Goal: Answer question/provide support

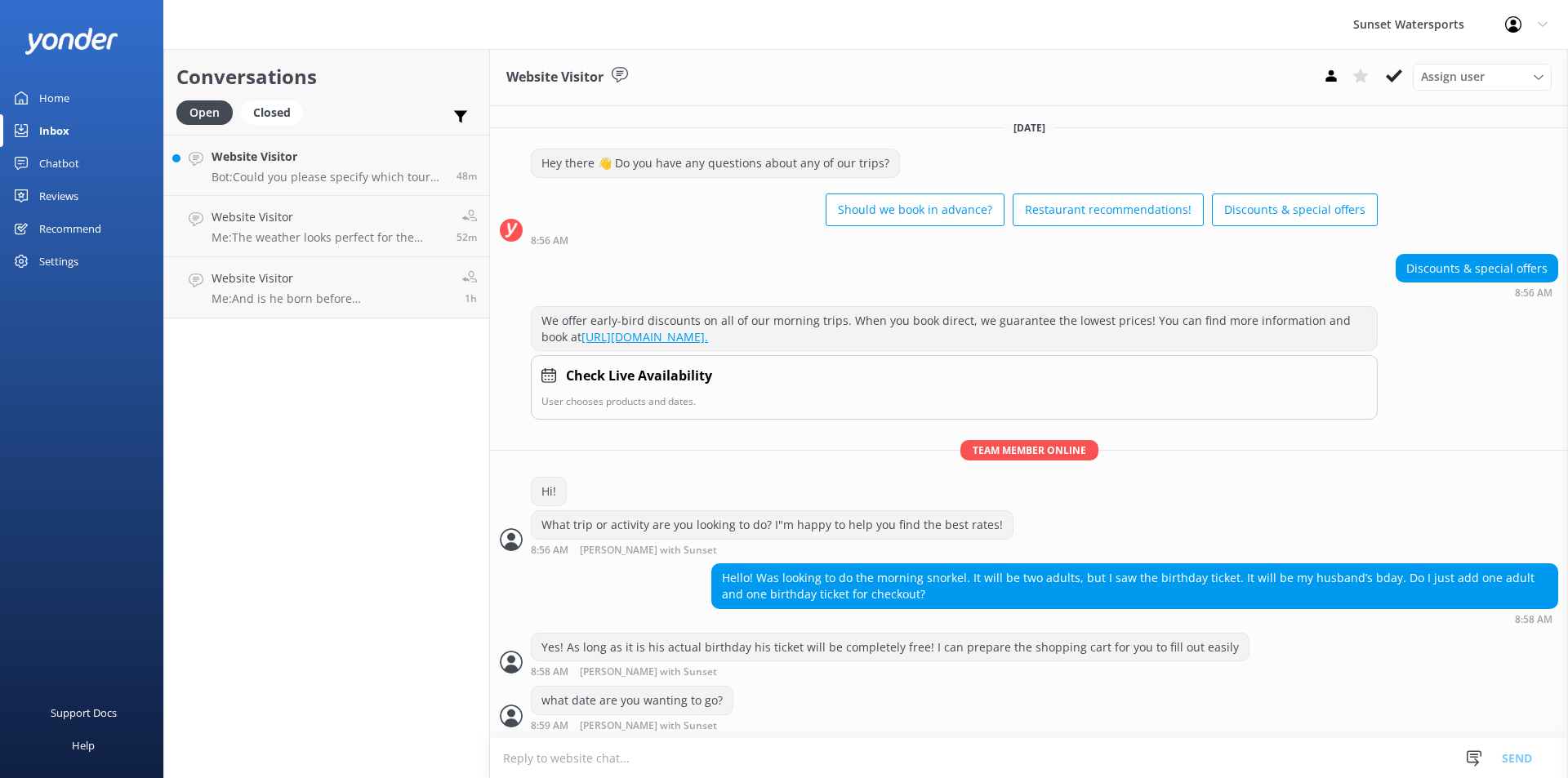
scroll to position [696, 0]
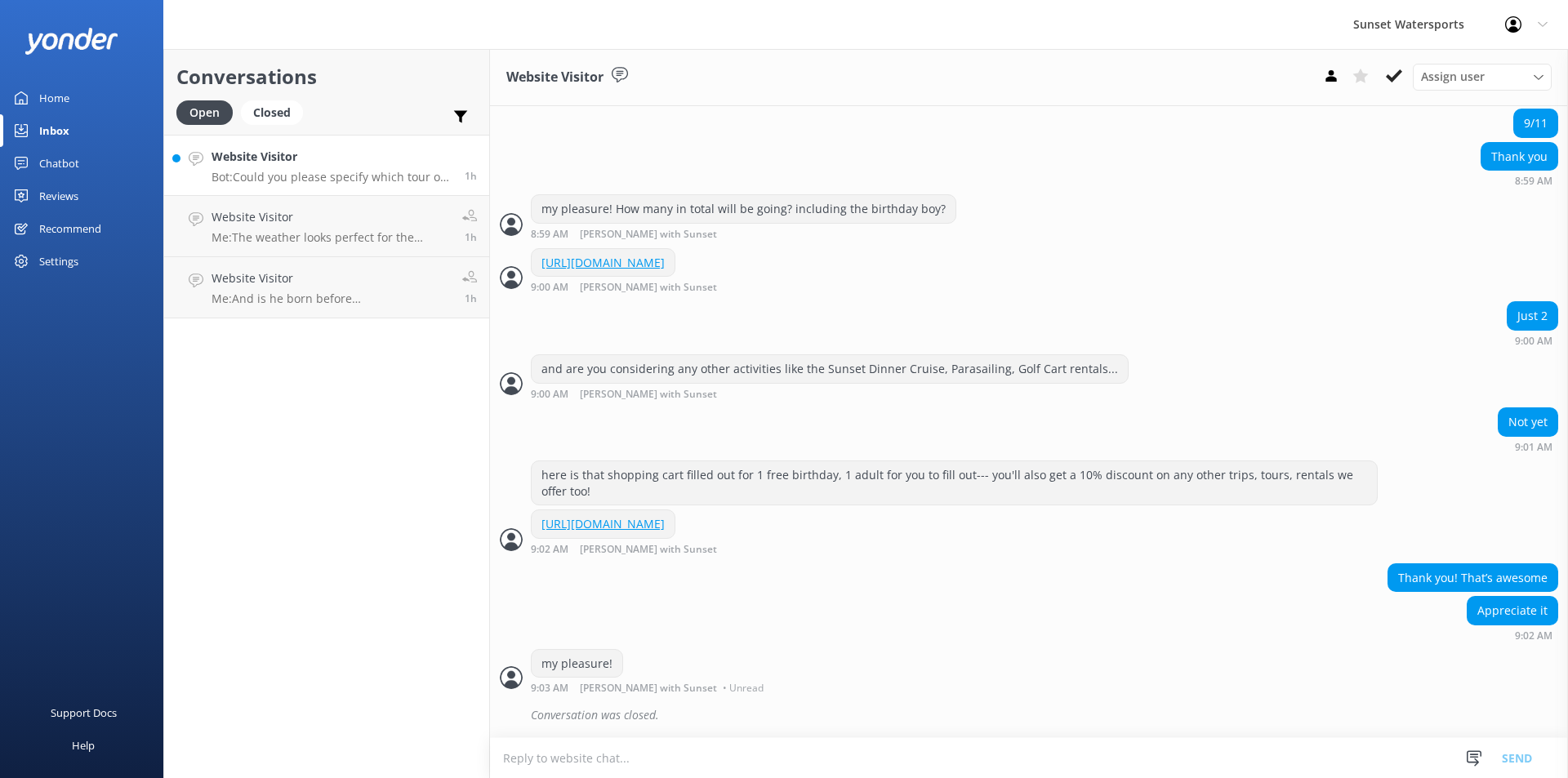
click at [384, 172] on p "Bot: Could you please specify which tour or service you are inquiring about? He…" at bounding box center [331, 177] width 241 height 15
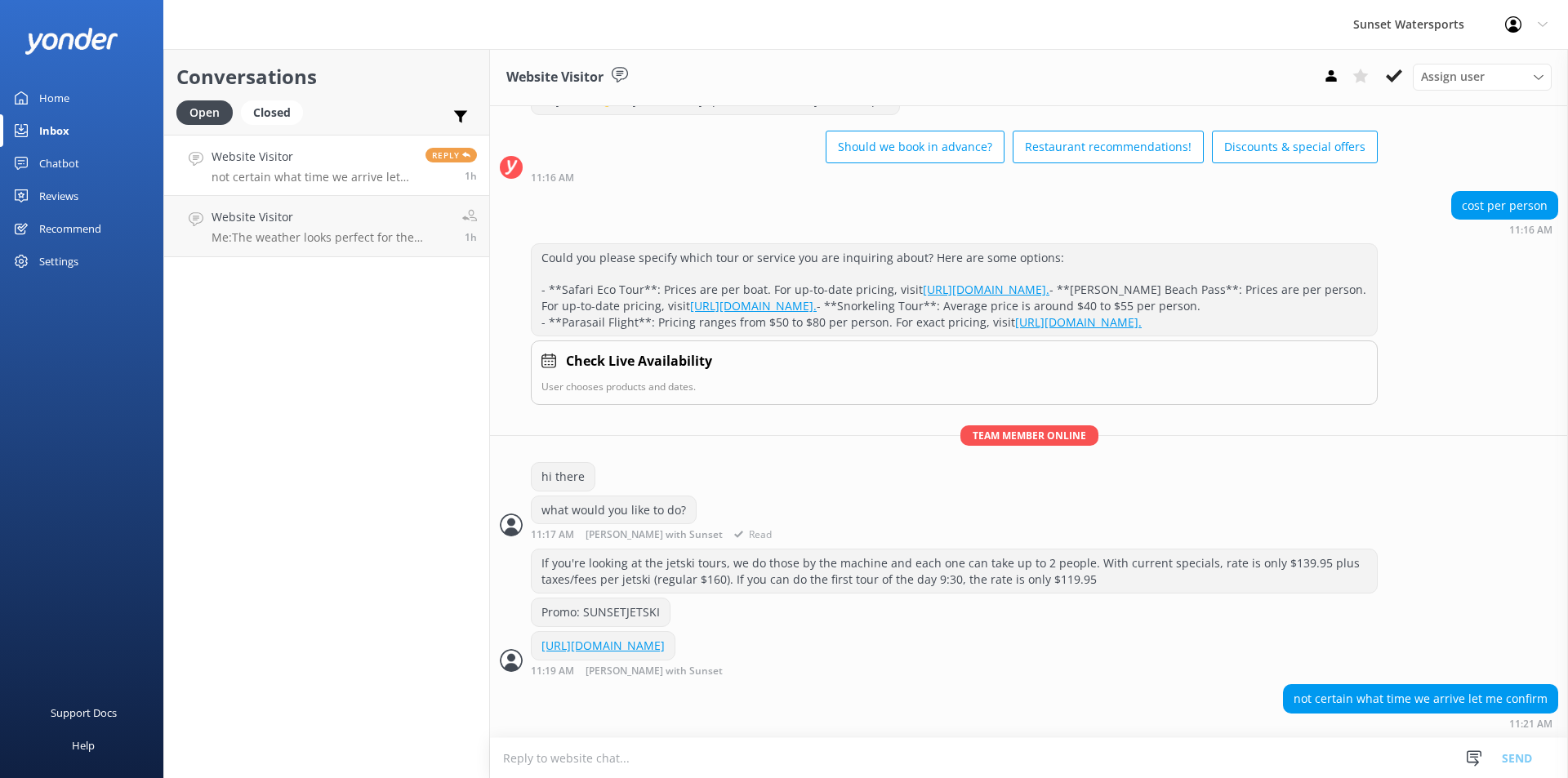
scroll to position [143, 0]
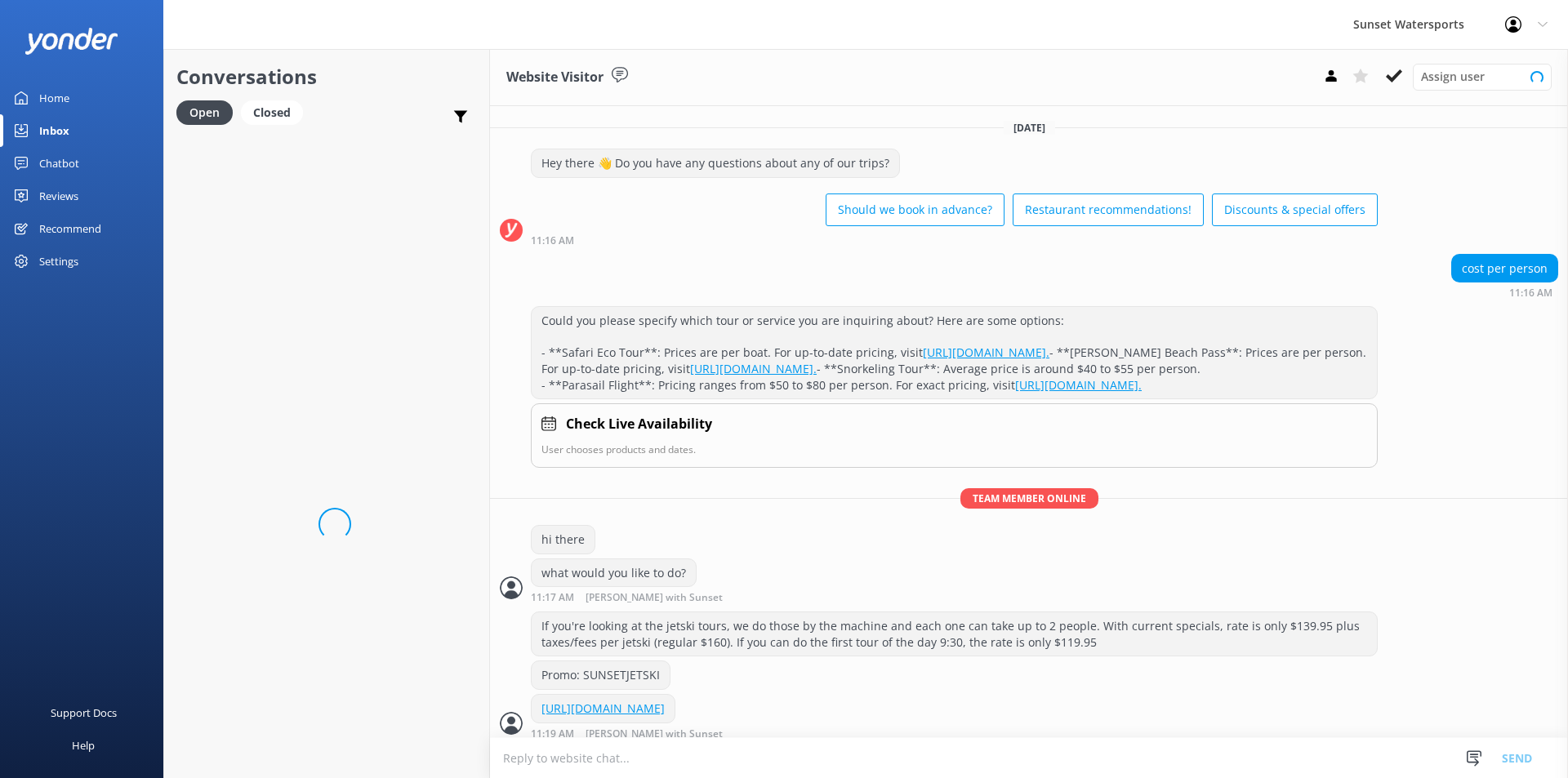
scroll to position [143, 0]
